Goal: Navigation & Orientation: Find specific page/section

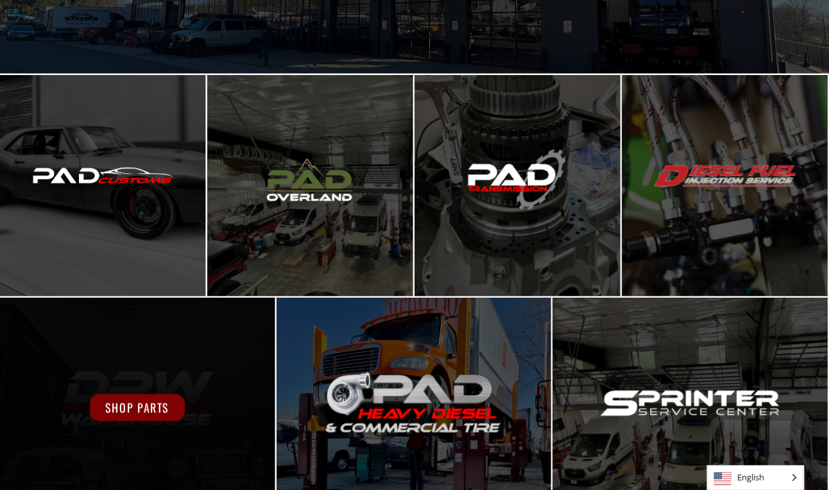
scroll to position [97, 0]
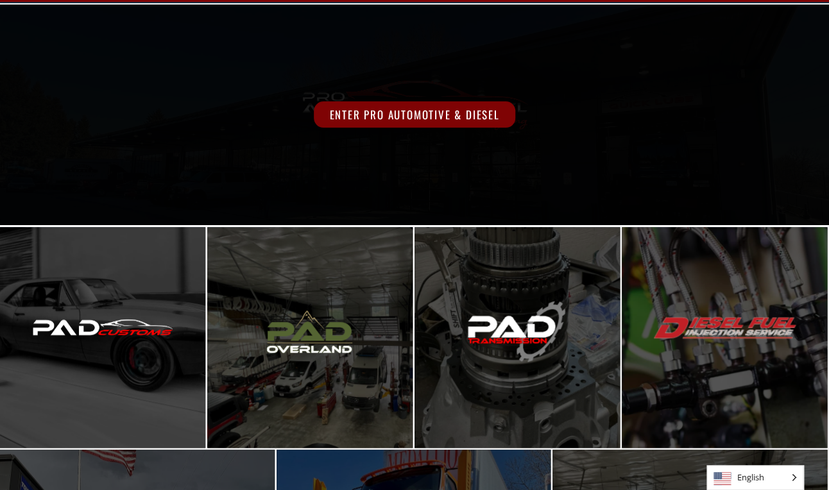
click at [321, 115] on span "Enter Pro Automotive & Diesel" at bounding box center [414, 114] width 201 height 26
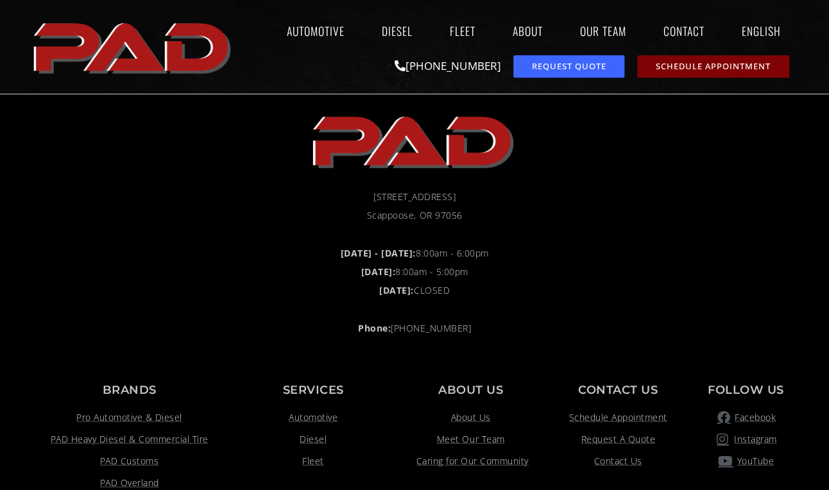
scroll to position [845, 0]
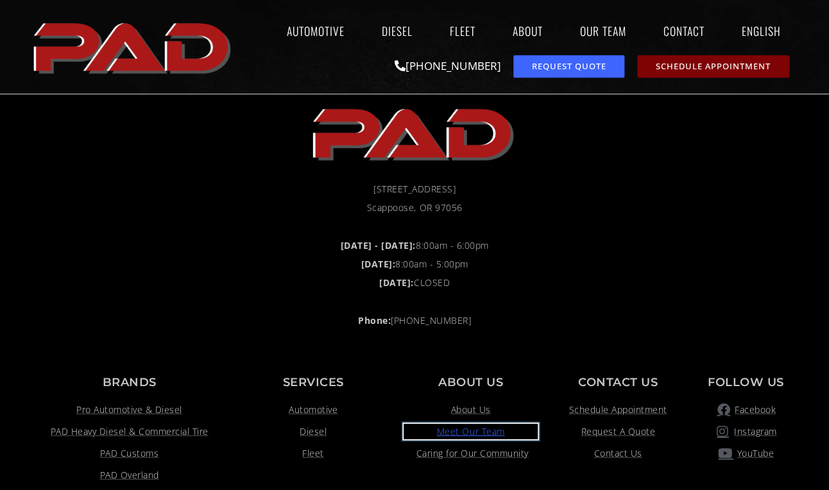
click at [499, 432] on span "Meet Our Team" at bounding box center [471, 430] width 68 height 15
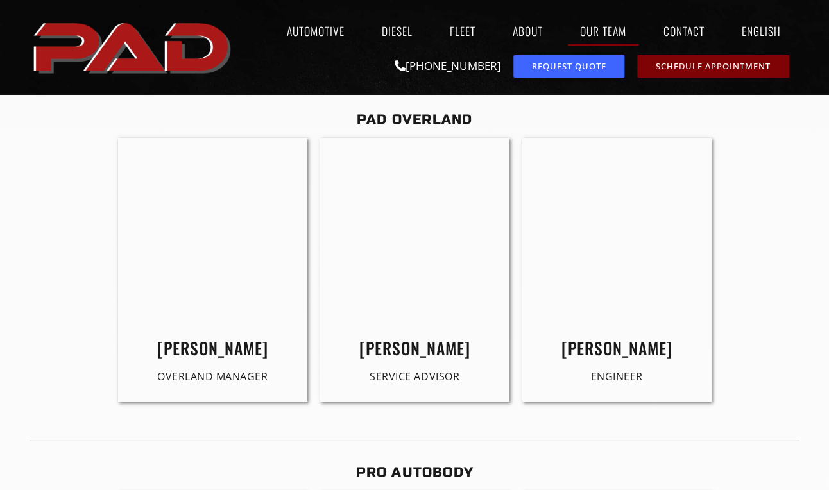
scroll to position [2529, 0]
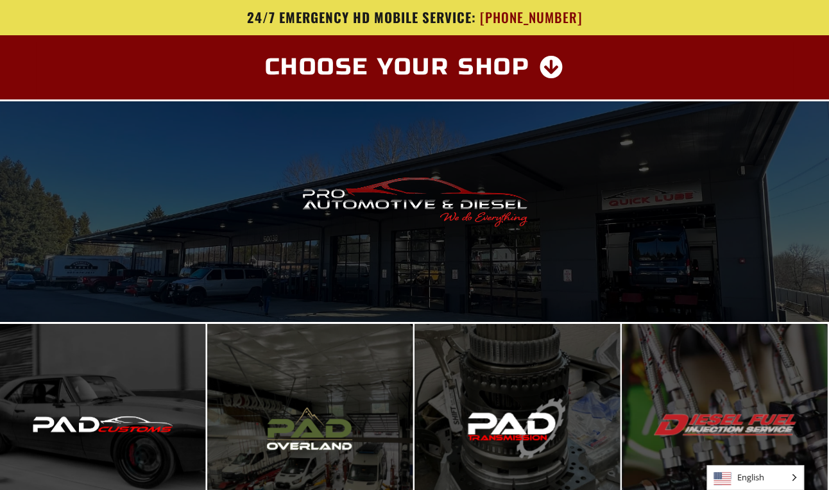
click at [388, 190] on div "Enter Pro Automotive & Diesel" at bounding box center [414, 211] width 829 height 221
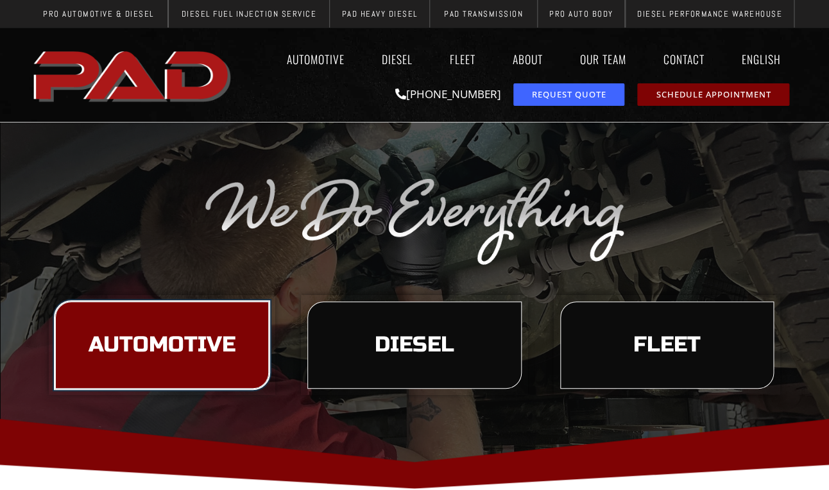
click at [212, 332] on link "Automotive" at bounding box center [162, 345] width 214 height 87
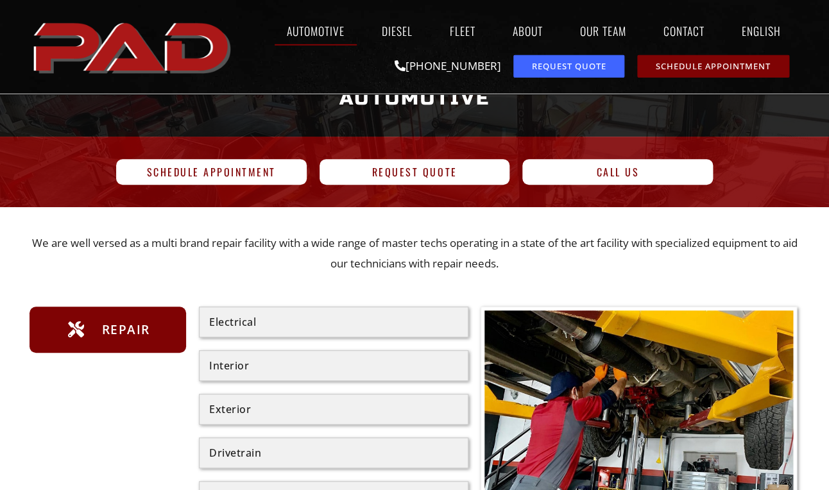
scroll to position [99, 0]
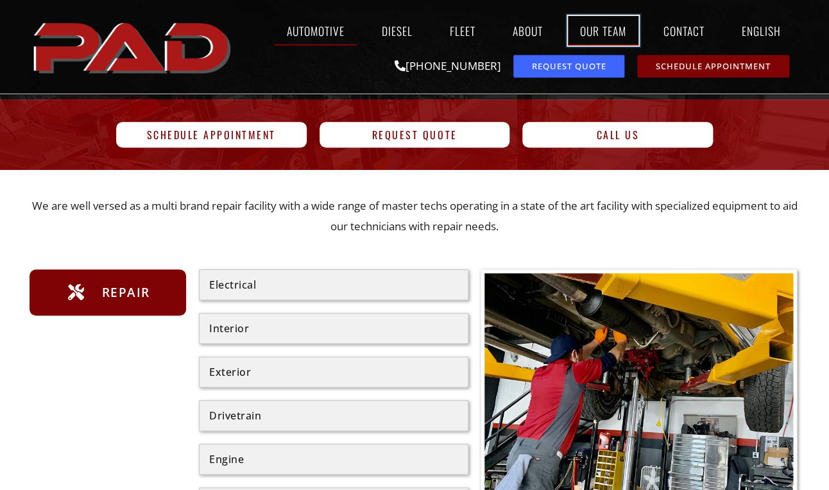
click at [592, 21] on link "Our Team" at bounding box center [603, 31] width 71 height 30
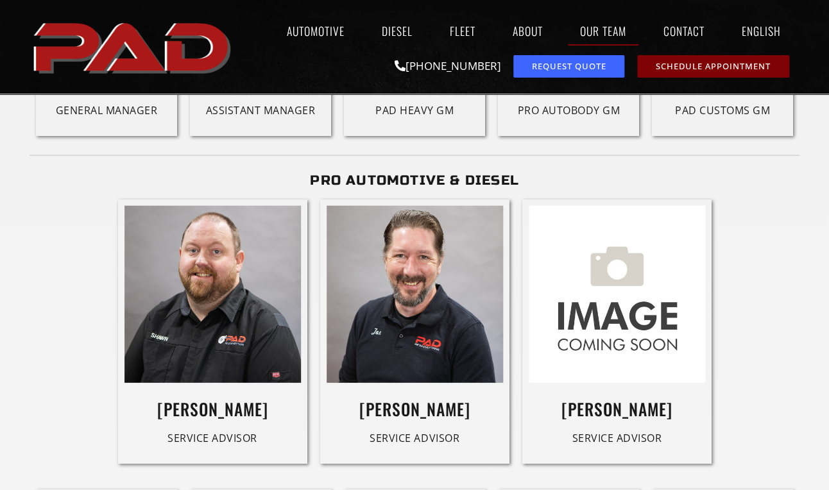
scroll to position [1479, 0]
